Goal: Task Accomplishment & Management: Use online tool/utility

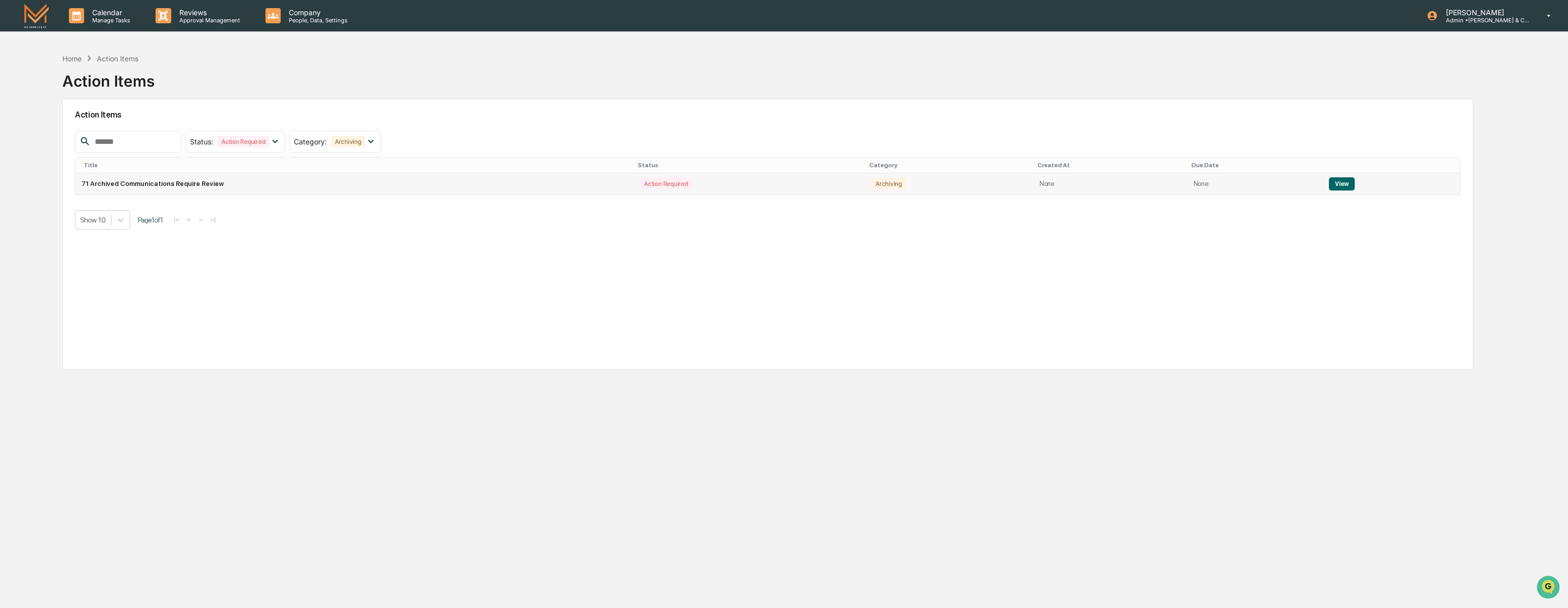
click at [1335, 181] on button "View" at bounding box center [1342, 184] width 26 height 13
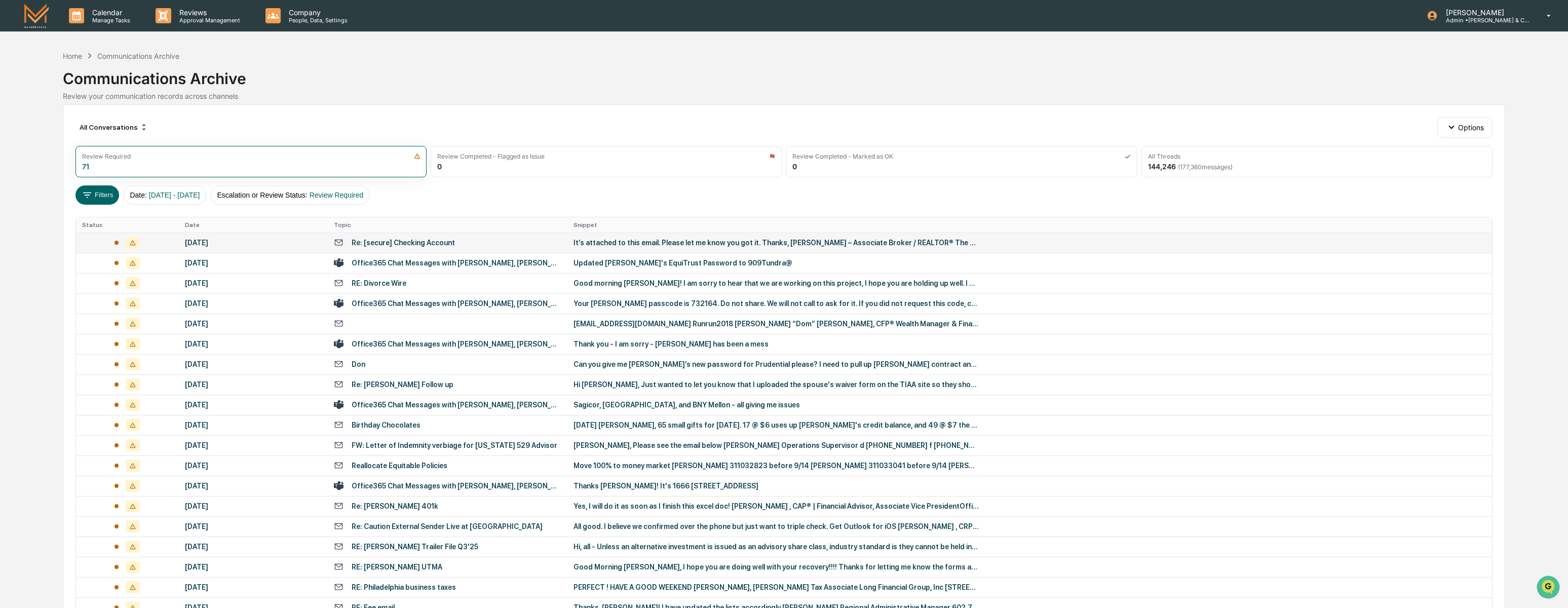
click at [601, 245] on div "It’s attached to this email. Please let me know you got it. Thanks, [PERSON_NAM…" at bounding box center [776, 242] width 405 height 8
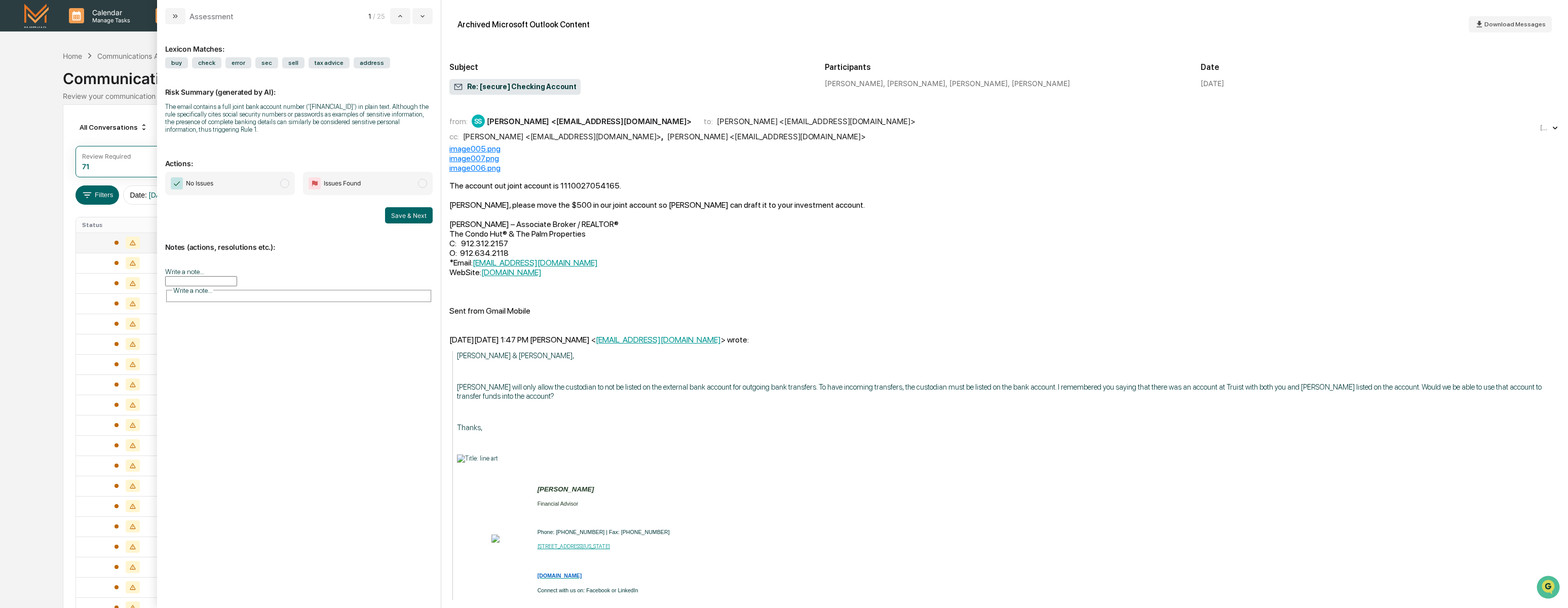
click at [270, 186] on span "No Issues" at bounding box center [229, 183] width 130 height 23
click at [416, 217] on button "Save & Next" at bounding box center [409, 215] width 47 height 16
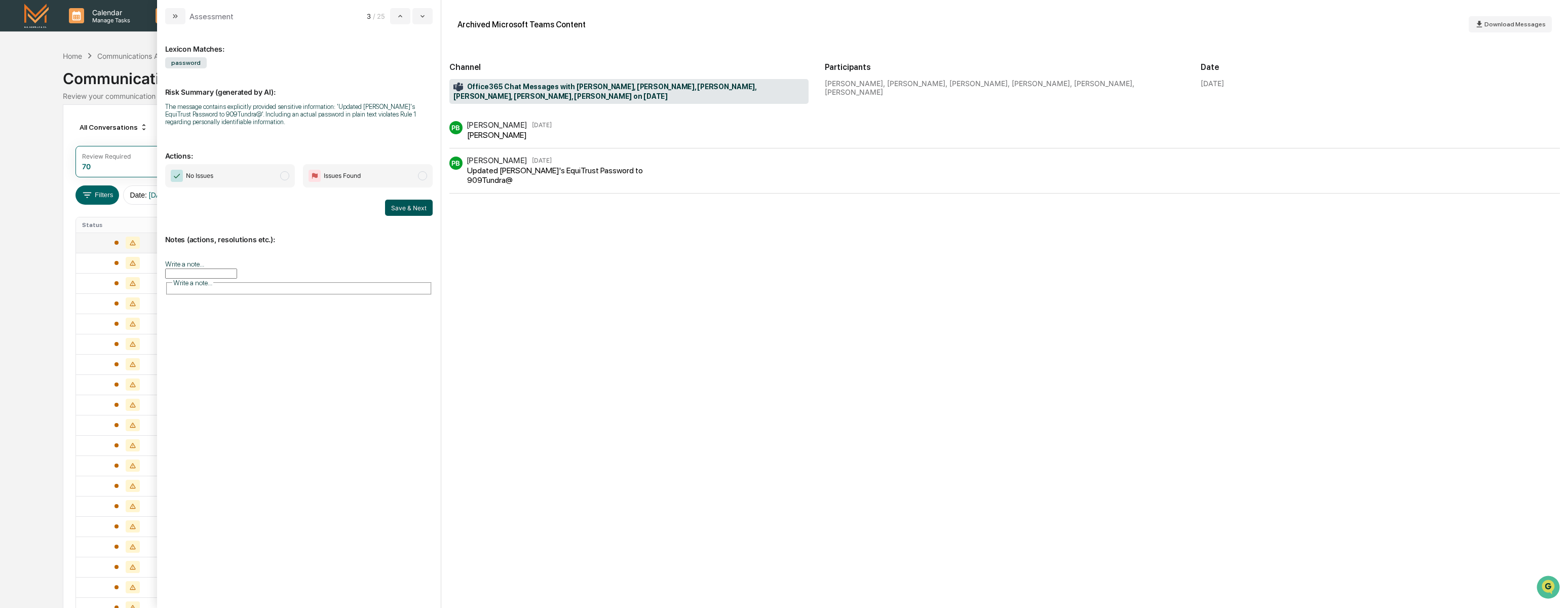
click at [409, 209] on button "Save & Next" at bounding box center [409, 208] width 47 height 16
click at [282, 178] on span "modal" at bounding box center [284, 175] width 9 height 9
click at [401, 206] on button "Save & Next" at bounding box center [409, 208] width 47 height 16
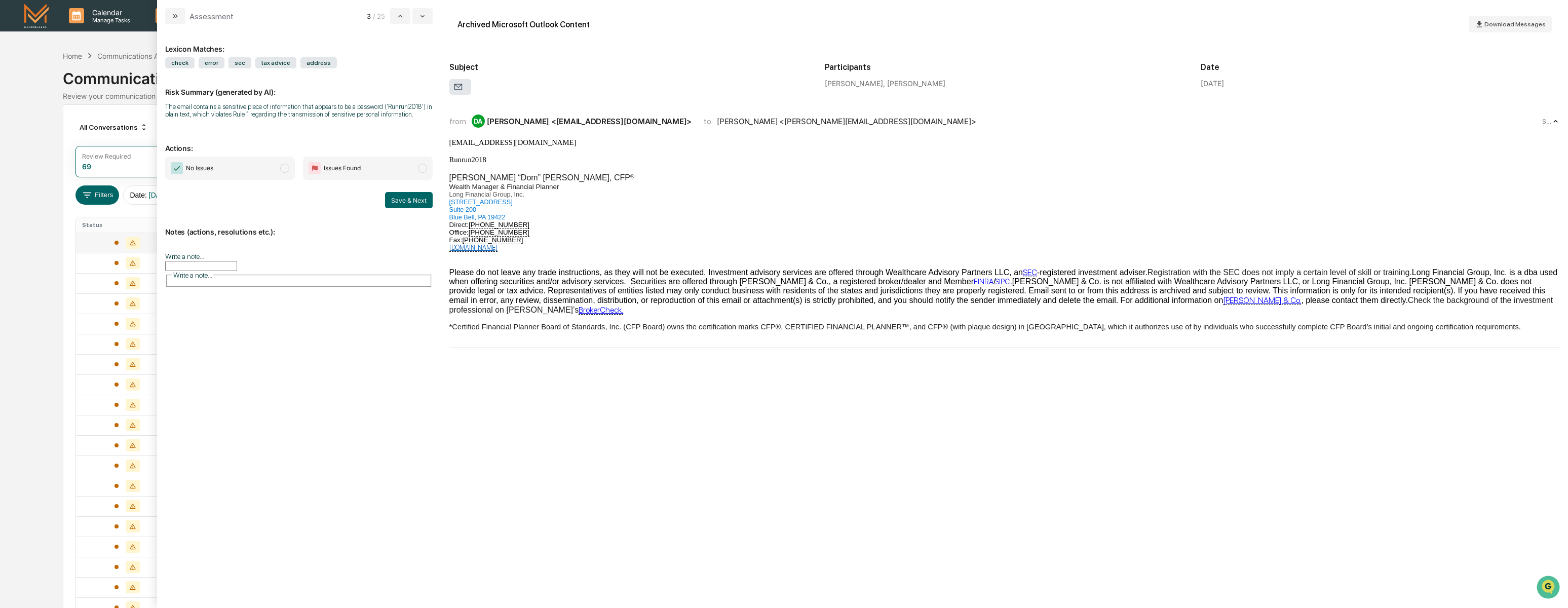
click at [274, 178] on span "No Issues" at bounding box center [229, 168] width 130 height 23
click at [394, 208] on button "Save & Next" at bounding box center [409, 200] width 47 height 16
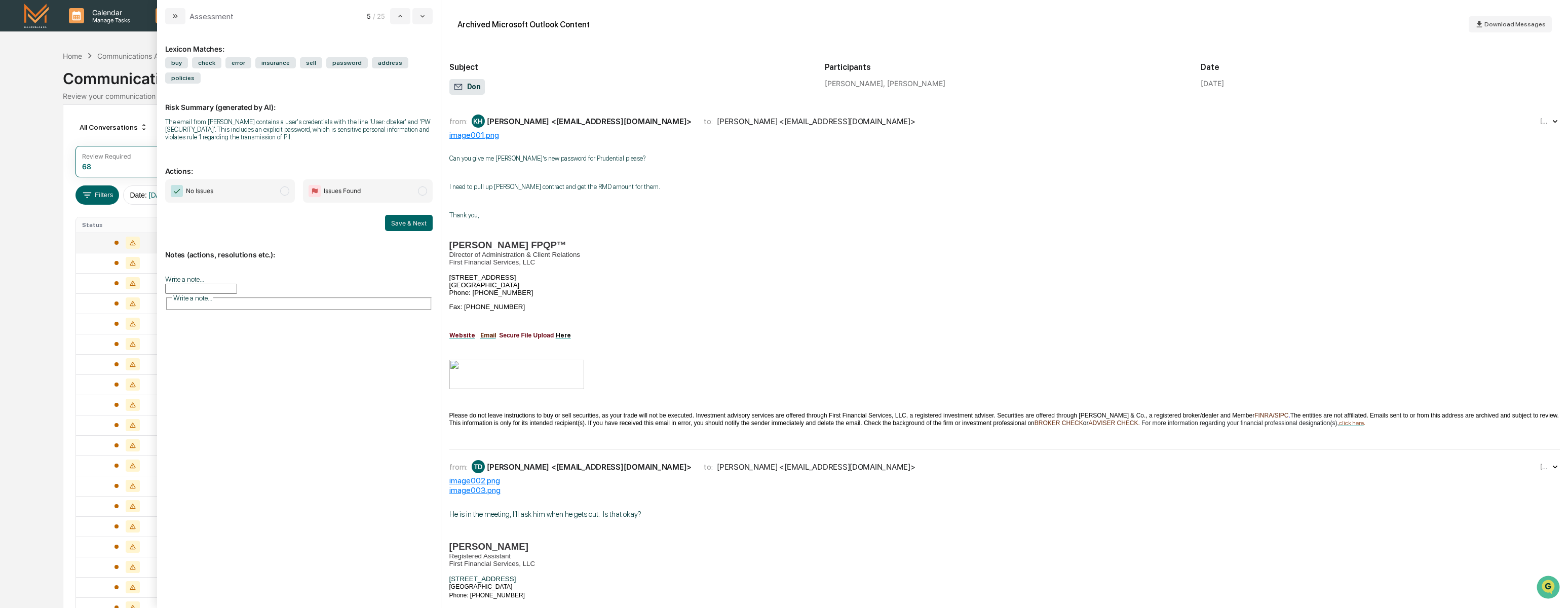
click at [887, 458] on div "from: TD [PERSON_NAME] <[EMAIL_ADDRESS][DOMAIN_NAME]> to: [PERSON_NAME] <[EMAIL…" at bounding box center [1004, 467] width 1111 height 18
click at [896, 124] on div "from: KH [PERSON_NAME] <[EMAIL_ADDRESS][DOMAIN_NAME]> to: [PERSON_NAME] <[EMAIL…" at bounding box center [993, 121] width 1089 height 13
